Goal: Information Seeking & Learning: Understand process/instructions

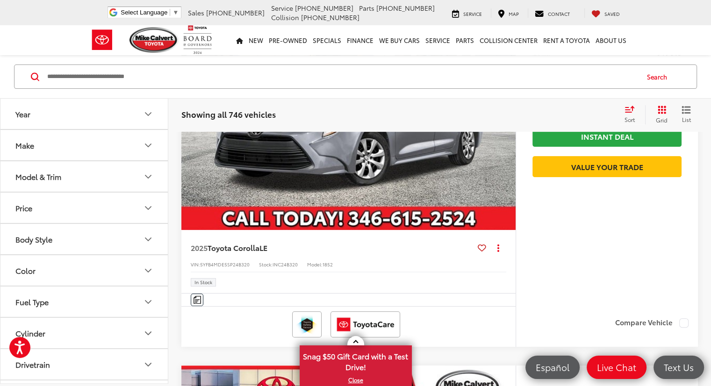
scroll to position [280, 0]
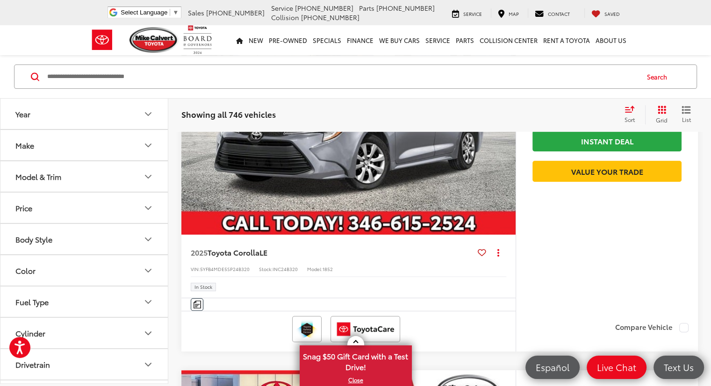
click at [43, 78] on div at bounding box center [38, 76] width 15 height 9
click at [47, 78] on input "Search by Make, Model, or Keyword" at bounding box center [341, 76] width 591 height 22
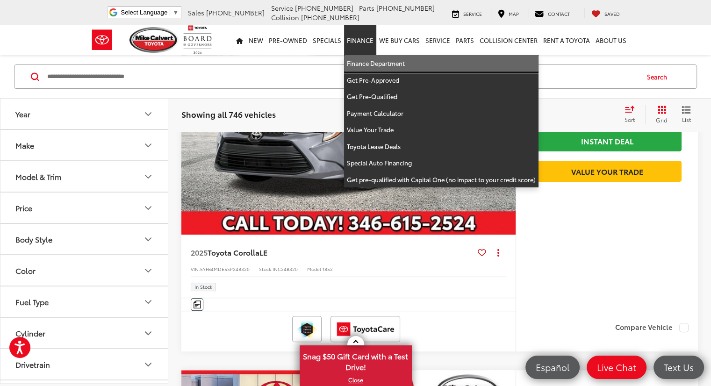
click at [353, 61] on link "Finance Department" at bounding box center [441, 63] width 194 height 17
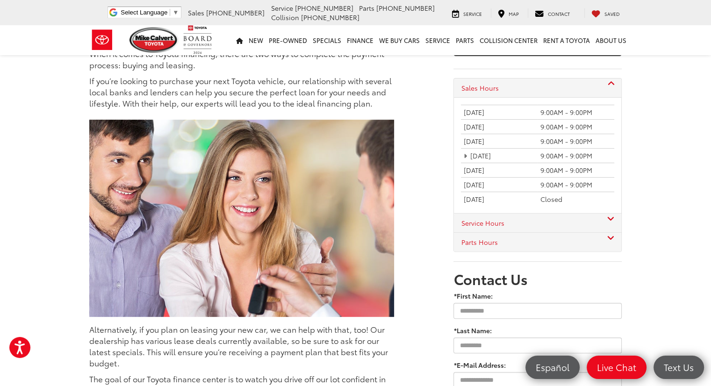
scroll to position [90, 0]
